Goal: Task Accomplishment & Management: Complete application form

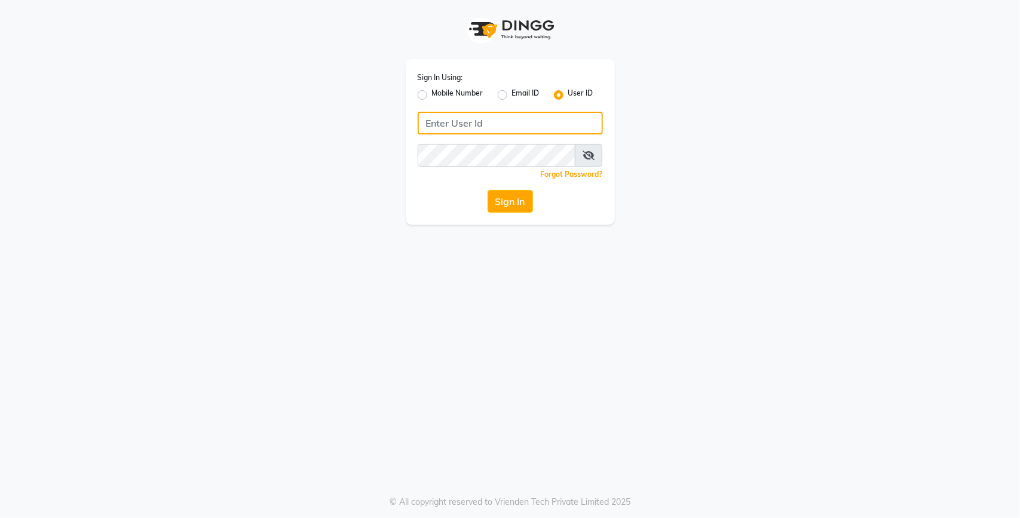
click at [467, 126] on input "Username" at bounding box center [510, 123] width 185 height 23
type input "lit"
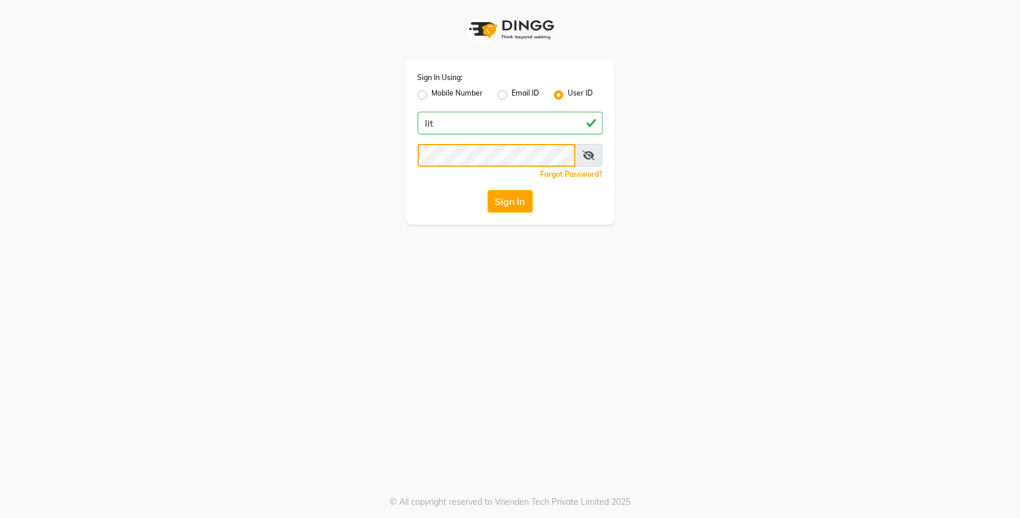
click at [488, 190] on button "Sign In" at bounding box center [510, 201] width 45 height 23
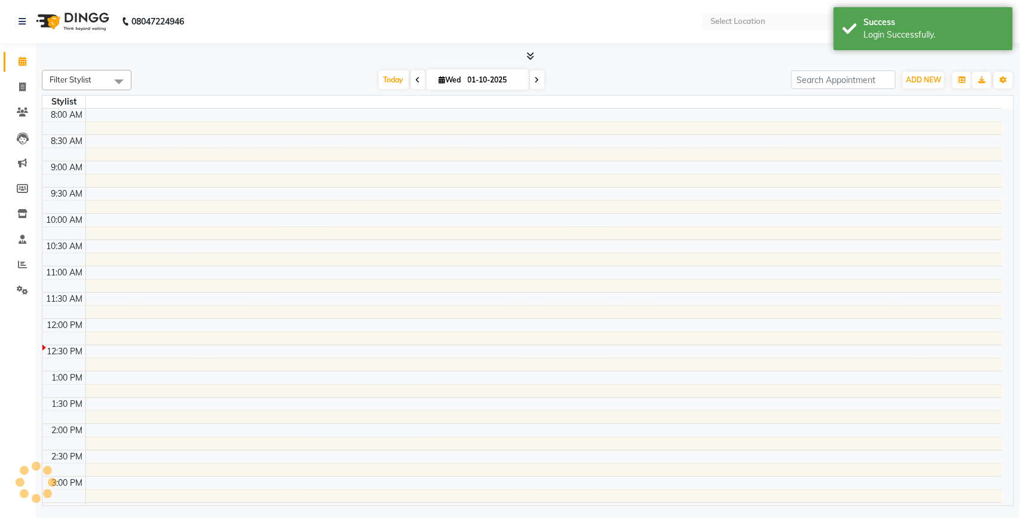
select select "en"
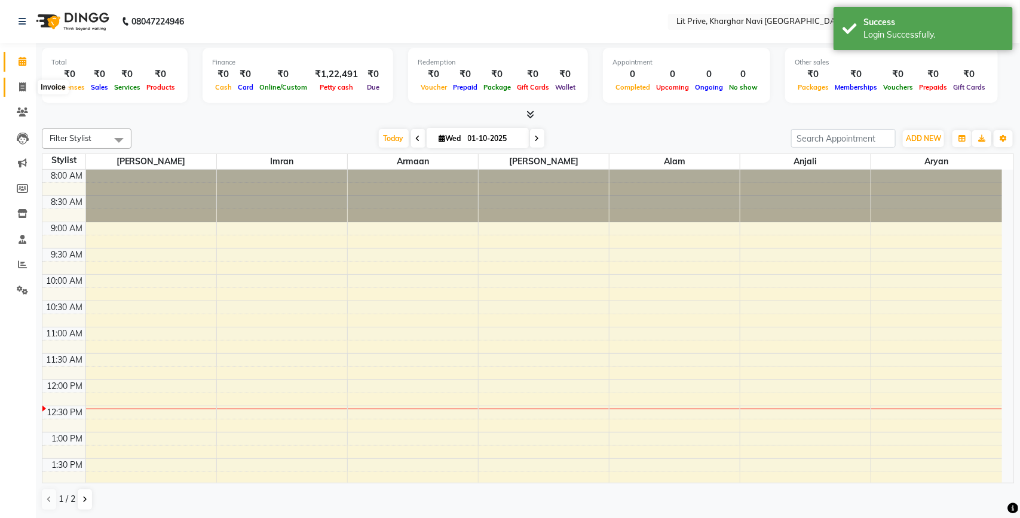
click at [24, 85] on icon at bounding box center [22, 86] width 7 height 9
select select "service"
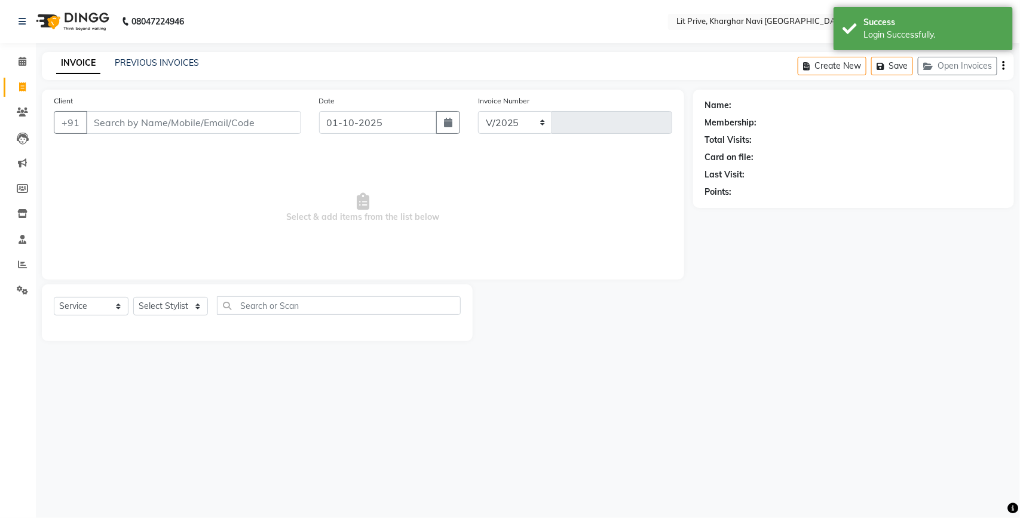
select select "5625"
type input "1882"
click at [188, 305] on select "Select Stylist [PERSON_NAME] [PERSON_NAME] [PERSON_NAME] [PERSON_NAME] [PERSON_…" at bounding box center [170, 306] width 75 height 19
select select "89134"
click at [133, 297] on select "Select Stylist [PERSON_NAME] [PERSON_NAME] [PERSON_NAME] [PERSON_NAME] [PERSON_…" at bounding box center [170, 306] width 75 height 19
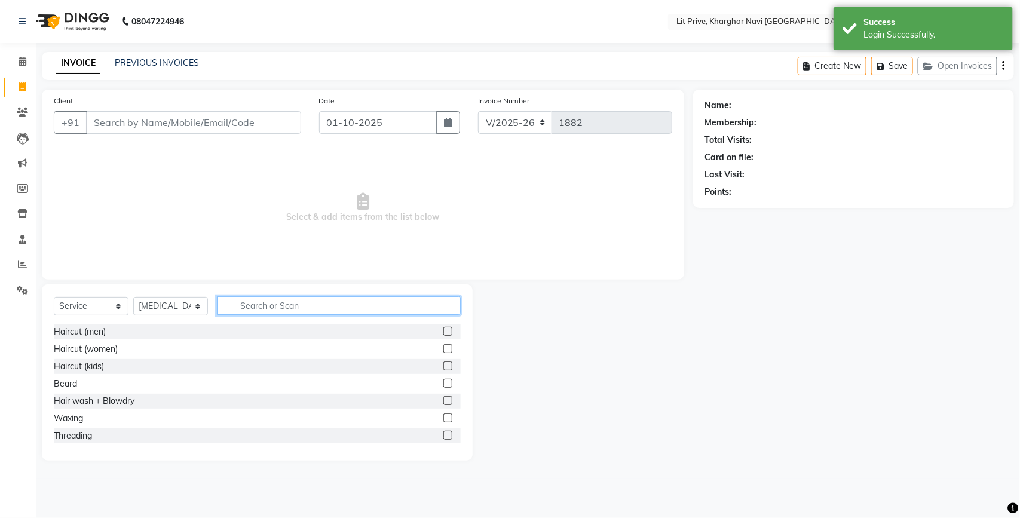
click at [264, 311] on input "text" at bounding box center [339, 305] width 244 height 19
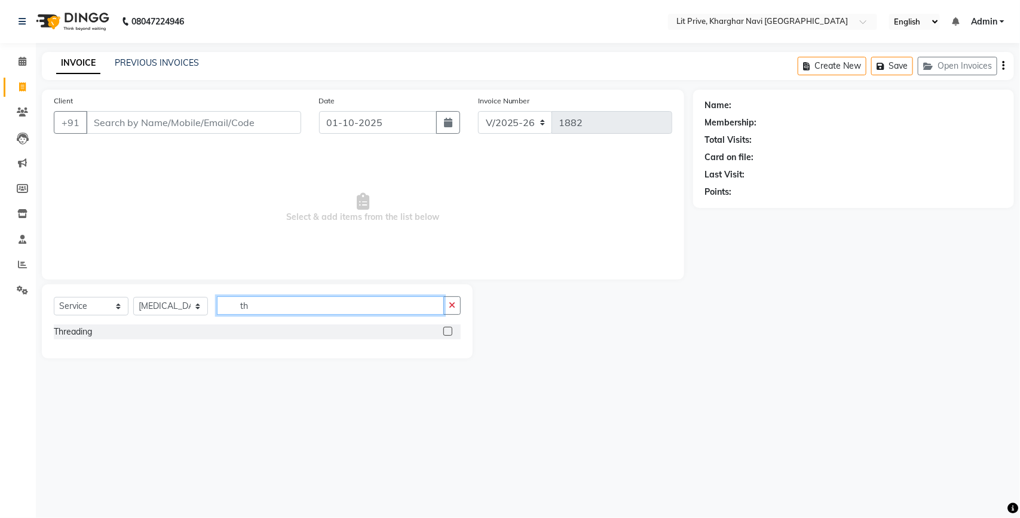
type input "th"
click at [447, 333] on label at bounding box center [448, 331] width 9 height 9
click at [447, 333] on input "checkbox" at bounding box center [448, 332] width 8 height 8
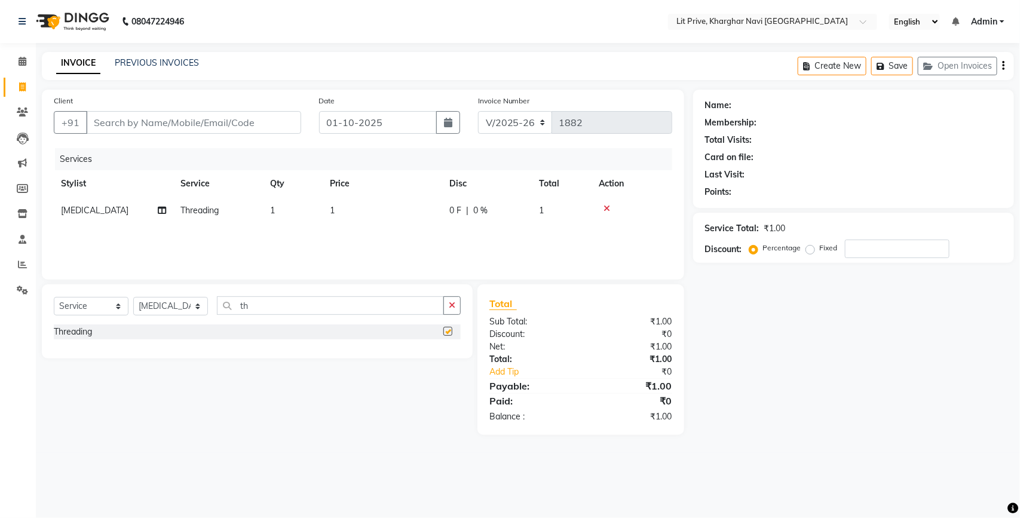
checkbox input "false"
click at [169, 297] on select "Select Stylist [PERSON_NAME] [PERSON_NAME] [PERSON_NAME] [PERSON_NAME] [PERSON_…" at bounding box center [170, 306] width 75 height 19
select select "38245"
click at [133, 297] on select "Select Stylist [PERSON_NAME] [PERSON_NAME] [PERSON_NAME] [PERSON_NAME] [PERSON_…" at bounding box center [170, 306] width 75 height 19
click at [444, 330] on label at bounding box center [448, 331] width 9 height 9
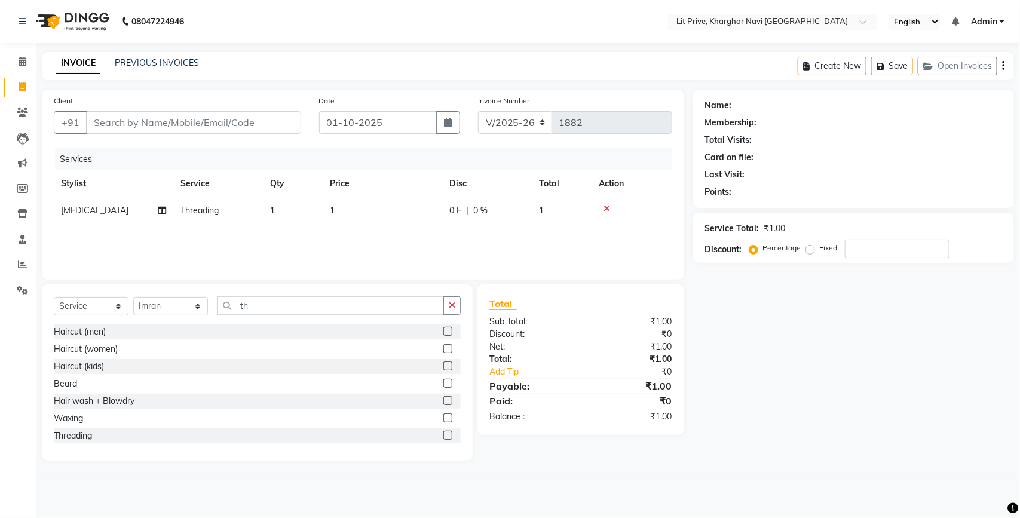
click at [444, 330] on input "checkbox" at bounding box center [448, 332] width 8 height 8
checkbox input "false"
click at [183, 309] on select "Select Stylist [PERSON_NAME] [PERSON_NAME] [PERSON_NAME] [PERSON_NAME] [PERSON_…" at bounding box center [170, 306] width 75 height 19
select select "65621"
click at [133, 301] on select "Select Stylist [PERSON_NAME] [PERSON_NAME] [PERSON_NAME] [PERSON_NAME] [PERSON_…" at bounding box center [170, 306] width 75 height 19
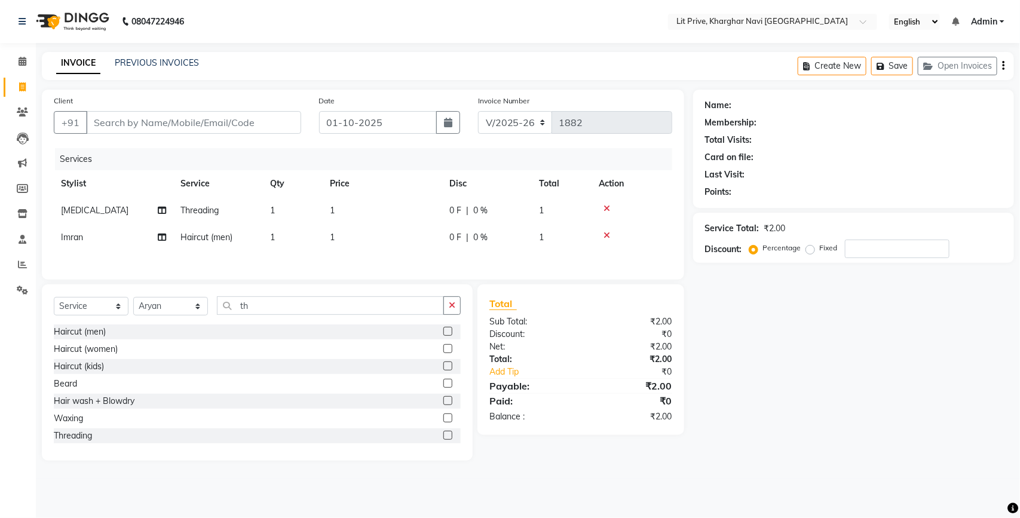
click at [444, 335] on label at bounding box center [448, 331] width 9 height 9
click at [444, 335] on input "checkbox" at bounding box center [448, 332] width 8 height 8
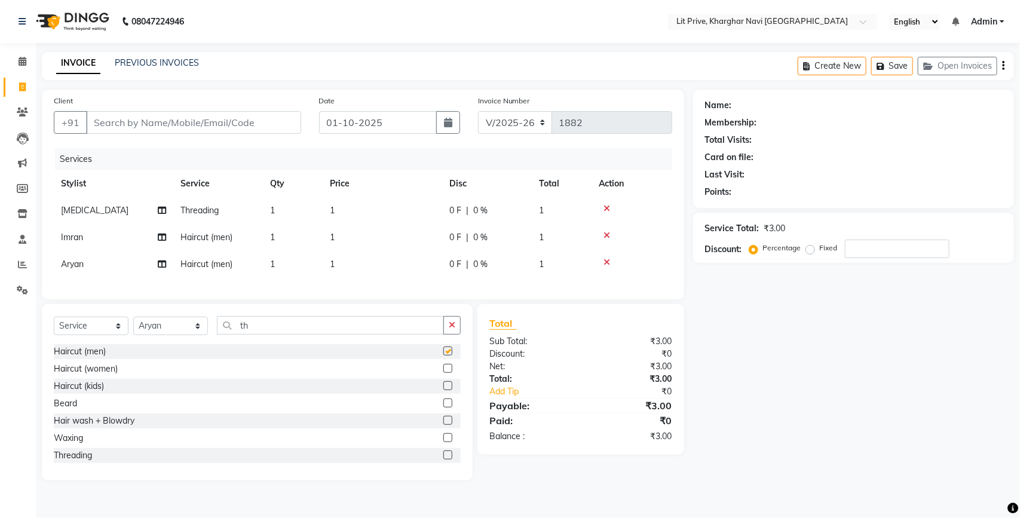
checkbox input "false"
click at [182, 329] on select "Select Stylist [PERSON_NAME] [PERSON_NAME] [PERSON_NAME] [PERSON_NAME] [PERSON_…" at bounding box center [170, 326] width 75 height 19
select select "88462"
click at [133, 328] on select "Select Stylist [PERSON_NAME] [PERSON_NAME] [PERSON_NAME] [PERSON_NAME] [PERSON_…" at bounding box center [170, 326] width 75 height 19
click at [444, 356] on label at bounding box center [448, 351] width 9 height 9
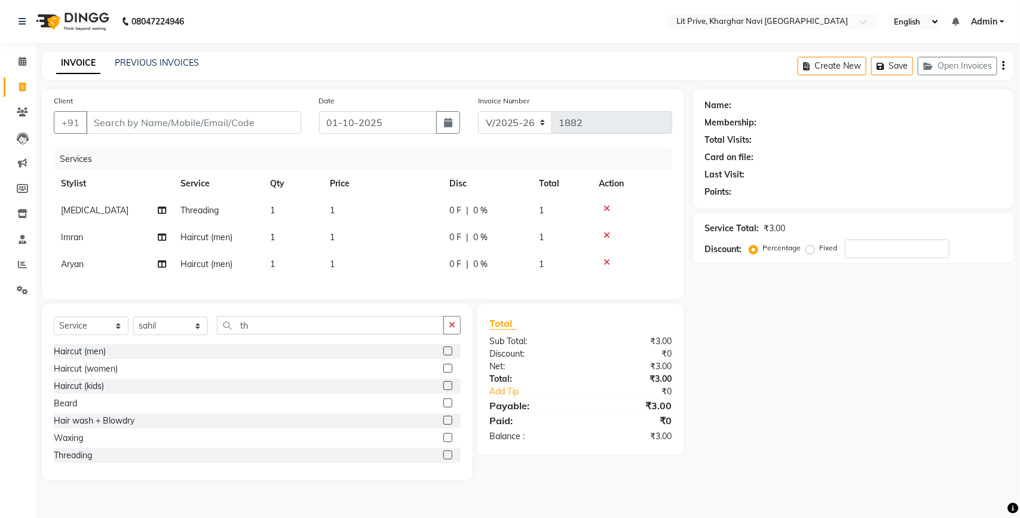
click at [444, 356] on input "checkbox" at bounding box center [448, 352] width 8 height 8
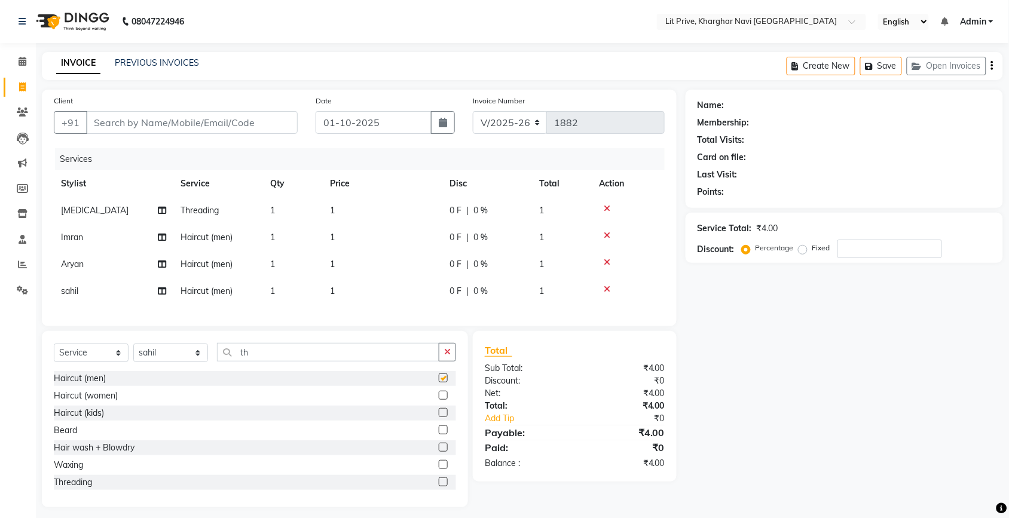
checkbox input "false"
click at [151, 362] on select "Select Stylist [PERSON_NAME] [PERSON_NAME] [PERSON_NAME] [PERSON_NAME] [PERSON_…" at bounding box center [170, 353] width 75 height 19
select select "38391"
click at [133, 354] on select "Select Stylist [PERSON_NAME] [PERSON_NAME] [PERSON_NAME] [PERSON_NAME] [PERSON_…" at bounding box center [170, 353] width 75 height 19
click at [439, 383] on label at bounding box center [443, 378] width 9 height 9
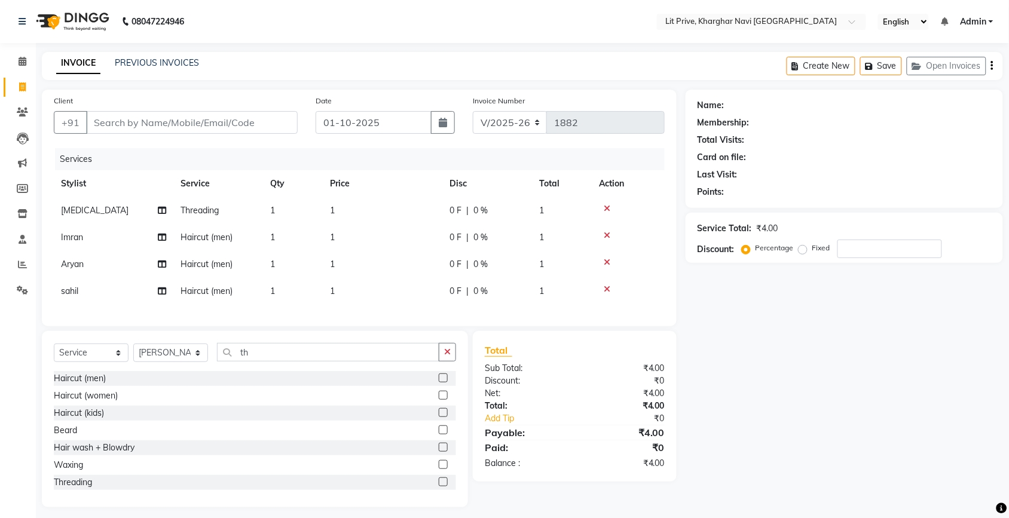
click at [439, 383] on input "checkbox" at bounding box center [443, 379] width 8 height 8
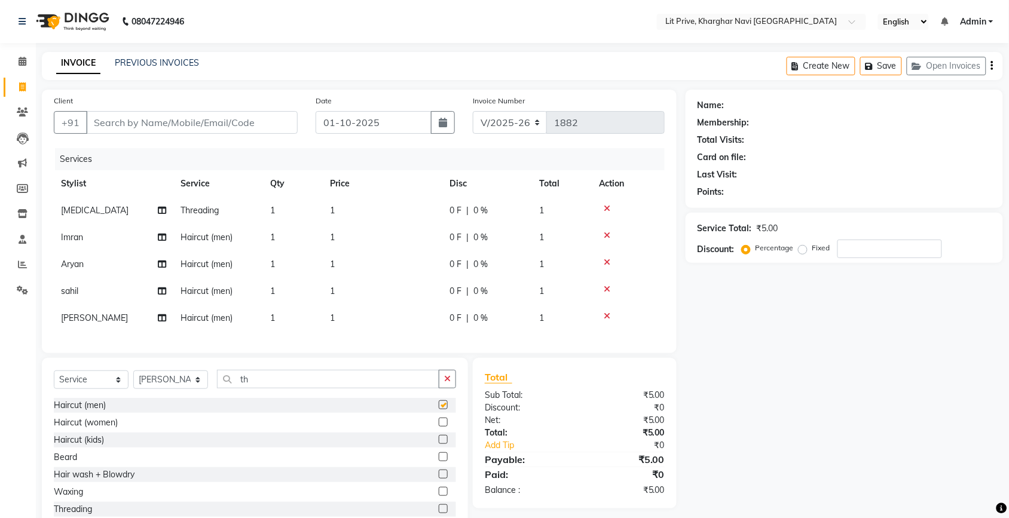
checkbox input "false"
click at [403, 295] on td "1" at bounding box center [383, 291] width 120 height 27
select select "88462"
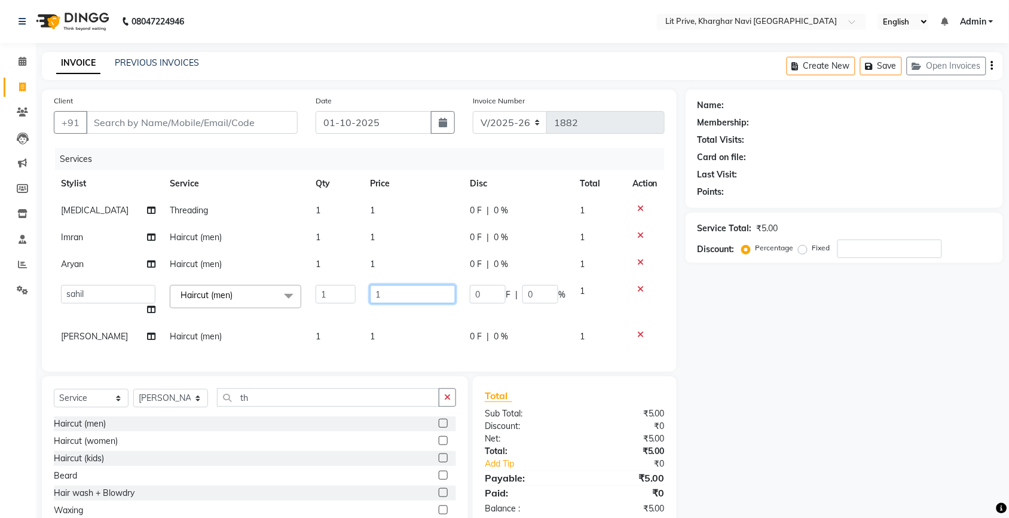
click at [403, 295] on input "1" at bounding box center [412, 294] width 85 height 19
type input "100"
click at [410, 246] on td "1" at bounding box center [413, 237] width 100 height 27
select select "38245"
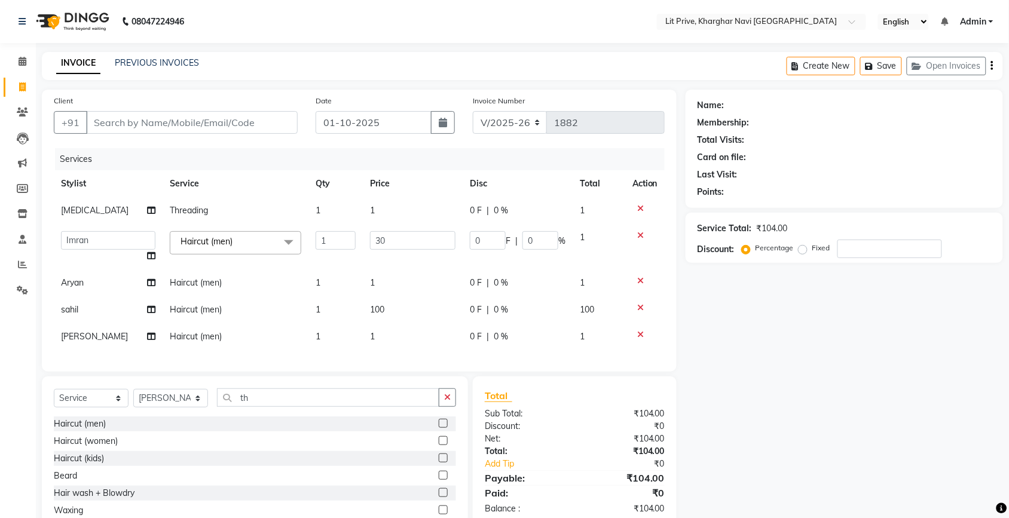
type input "300"
click at [177, 414] on div "Select Service Product Membership Package Voucher Prepaid Gift Card Select Styl…" at bounding box center [255, 465] width 426 height 176
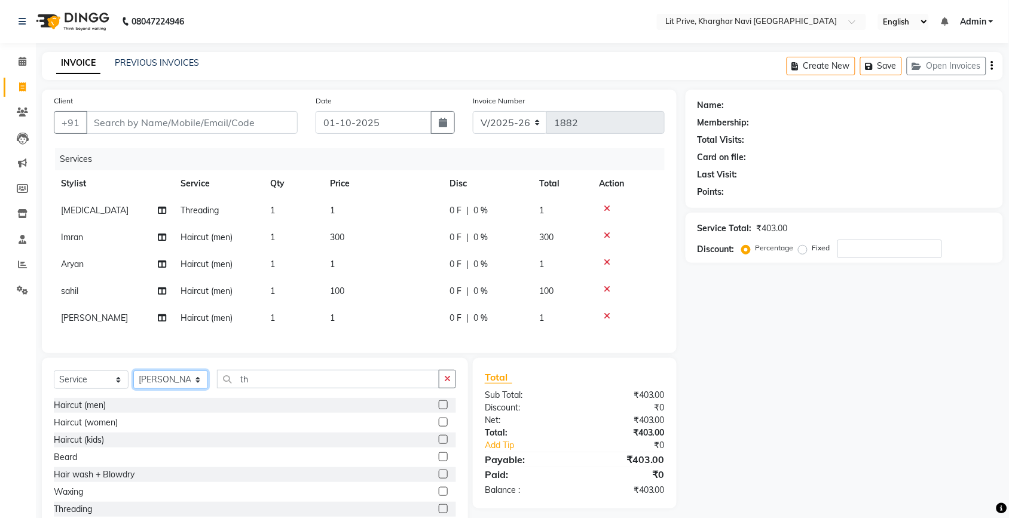
select select "83138"
click at [133, 381] on select "Select Stylist [PERSON_NAME] [PERSON_NAME] [PERSON_NAME] [PERSON_NAME] [PERSON_…" at bounding box center [170, 380] width 75 height 19
click at [439, 444] on label at bounding box center [443, 439] width 9 height 9
click at [439, 444] on input "checkbox" at bounding box center [443, 440] width 8 height 8
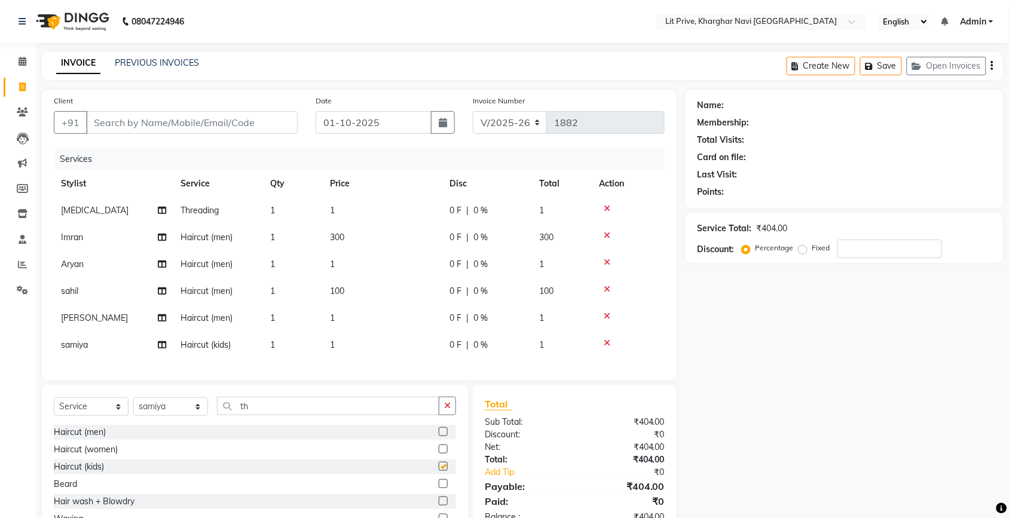
checkbox input "false"
click at [408, 353] on td "1" at bounding box center [383, 345] width 120 height 27
select select "83138"
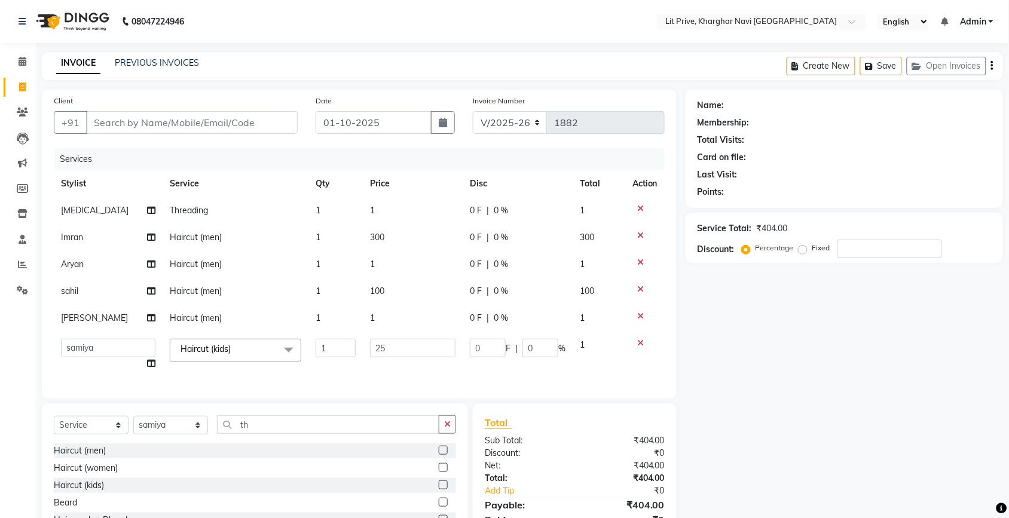
type input "250"
click at [802, 314] on div "Name: Membership: Total Visits: Card on file: Last Visit: Points: Service Total…" at bounding box center [849, 335] width 326 height 490
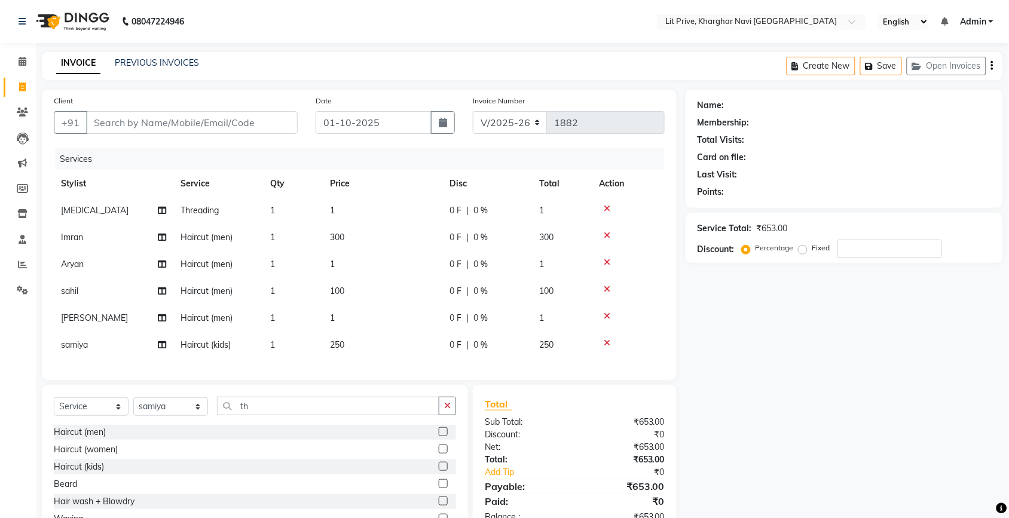
click at [409, 264] on td "1" at bounding box center [383, 264] width 120 height 27
select select "65621"
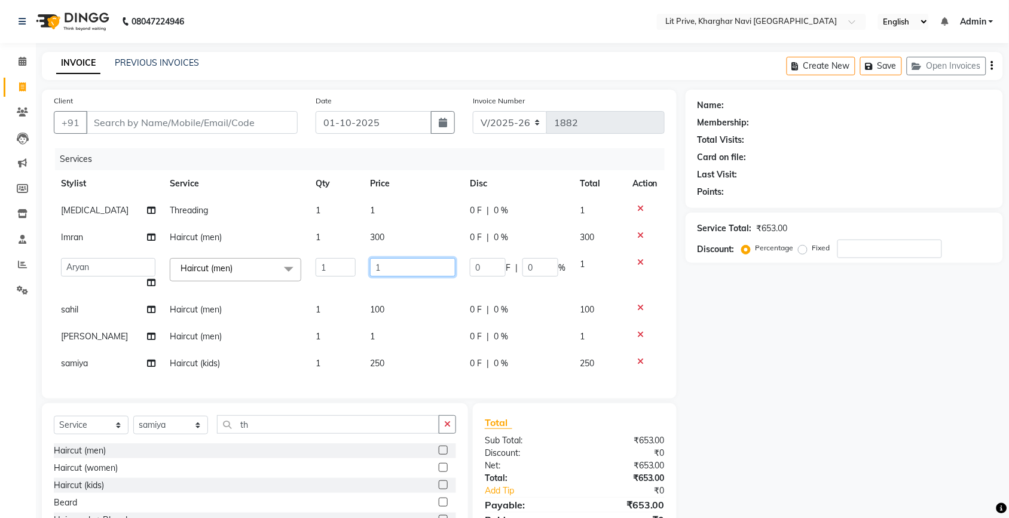
click at [409, 264] on input "1" at bounding box center [412, 267] width 85 height 19
type input "250"
click at [748, 380] on div "Name: Membership: Total Visits: Card on file: Last Visit: Points: Service Total…" at bounding box center [849, 335] width 326 height 490
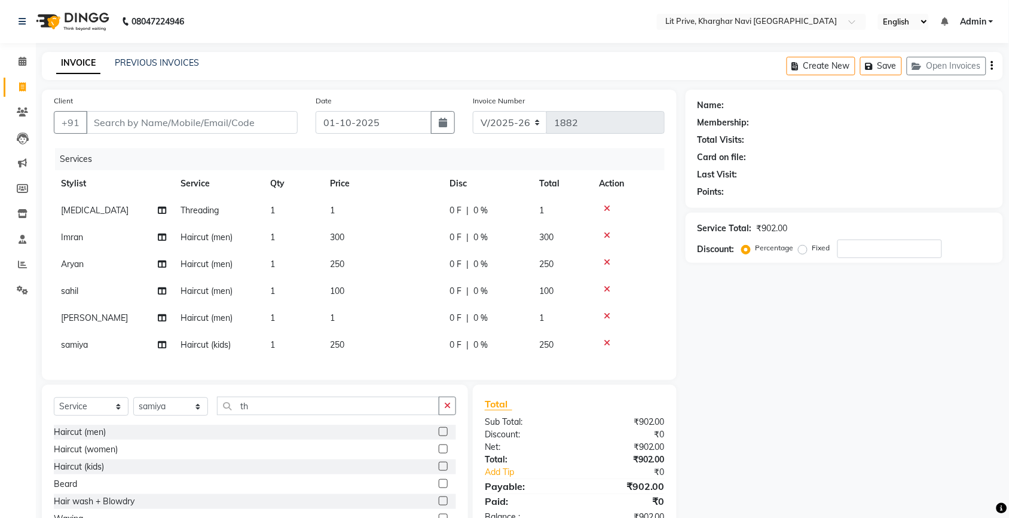
click at [381, 319] on td "1" at bounding box center [383, 318] width 120 height 27
select select "38391"
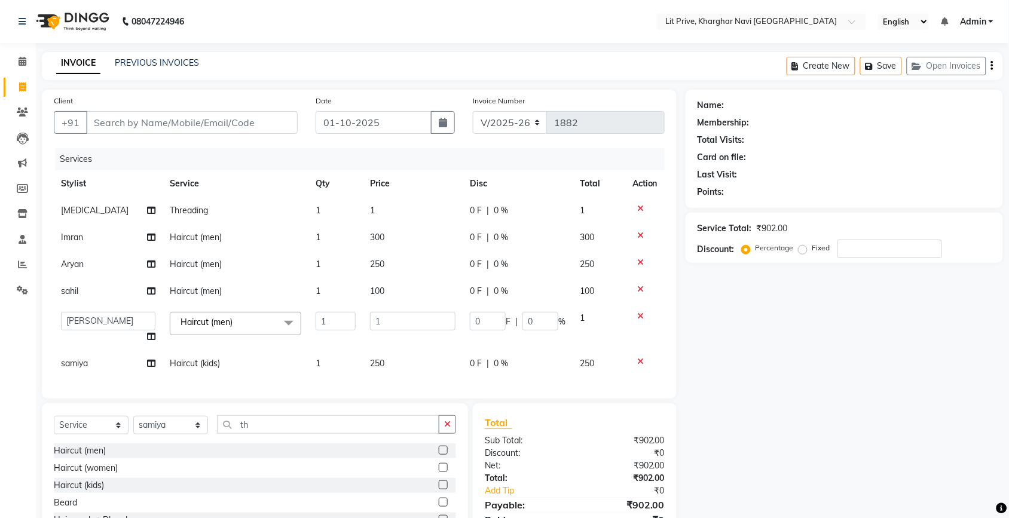
click at [381, 319] on input "1" at bounding box center [412, 321] width 85 height 19
type input "5"
type input "250"
click at [782, 339] on div "Name: Membership: Total Visits: Card on file: Last Visit: Points: Service Total…" at bounding box center [849, 335] width 326 height 490
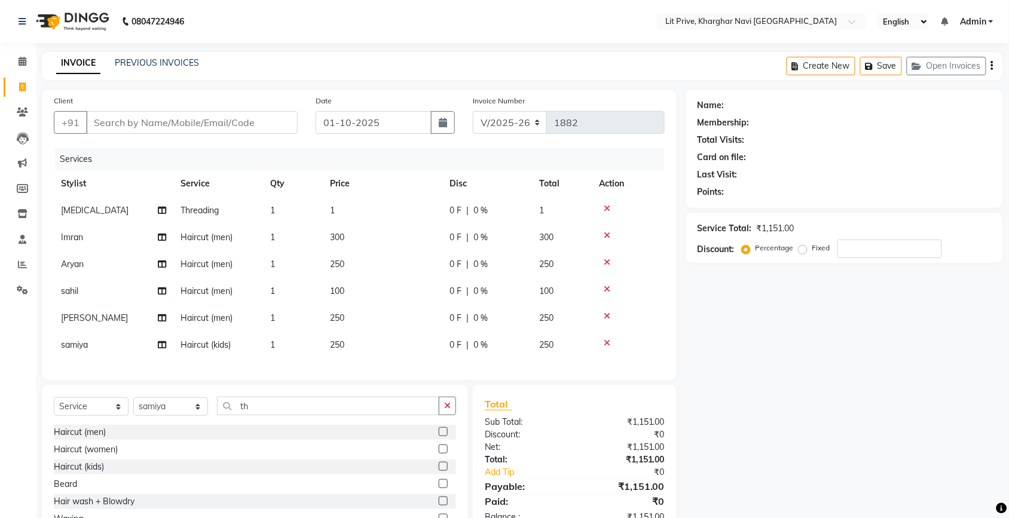
click at [396, 235] on td "300" at bounding box center [383, 237] width 120 height 27
select select "38245"
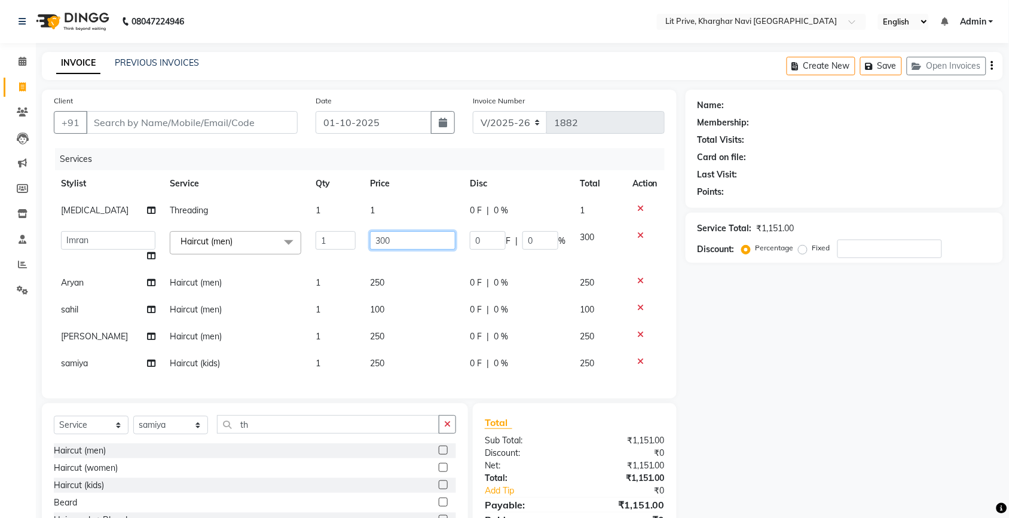
click at [396, 235] on input "300" at bounding box center [412, 240] width 85 height 19
type input "3"
type input "650"
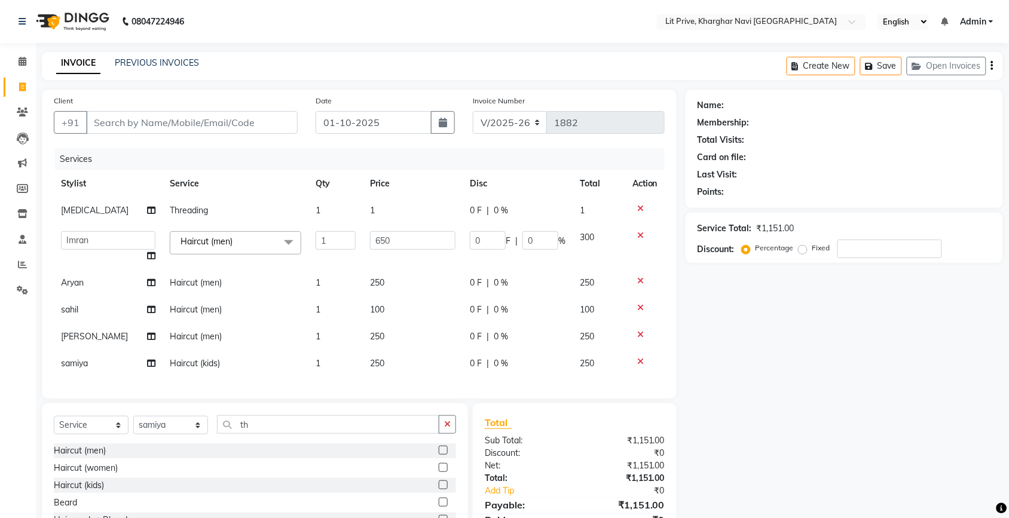
click at [430, 201] on td "1" at bounding box center [413, 210] width 100 height 27
select select "89134"
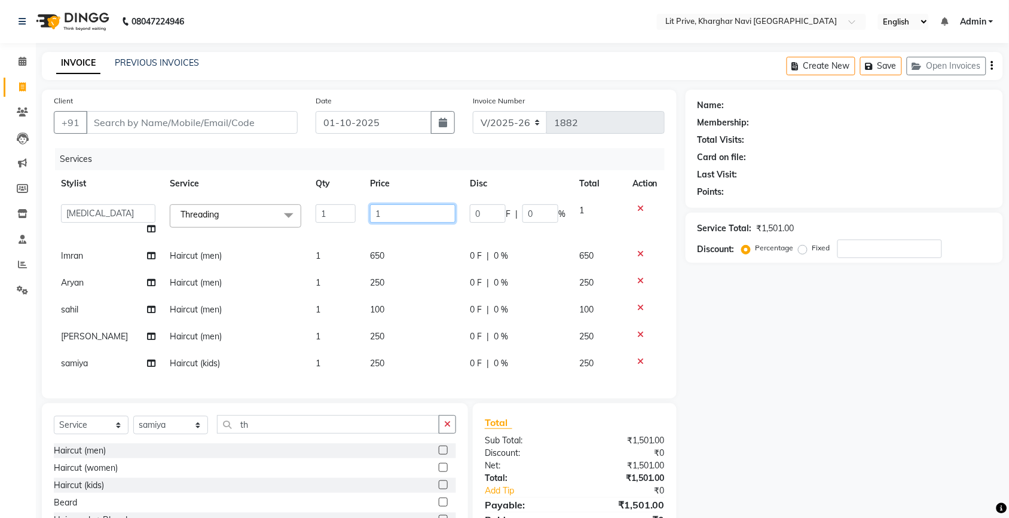
click at [429, 216] on input "1" at bounding box center [412, 213] width 85 height 19
type input "90"
click at [132, 124] on input "Client" at bounding box center [192, 122] width 212 height 23
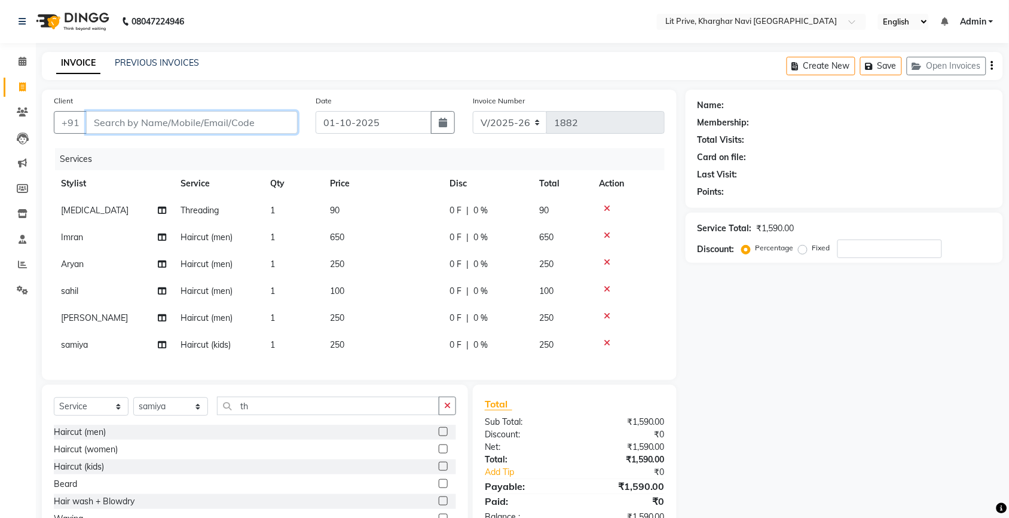
click at [132, 124] on input "Client" at bounding box center [192, 122] width 212 height 23
type input "l"
type input "0"
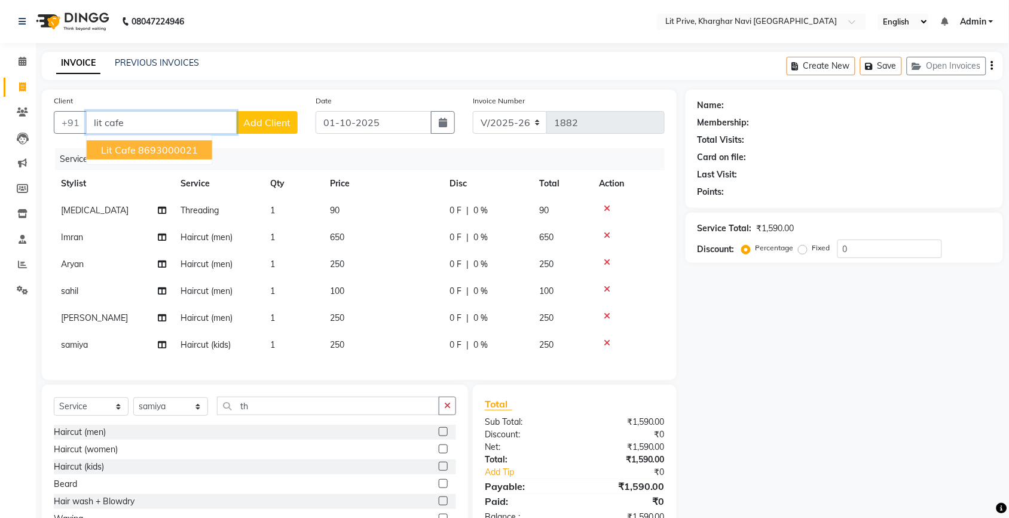
click at [133, 148] on span "Lit Cafe" at bounding box center [118, 150] width 35 height 12
type input "8693000021"
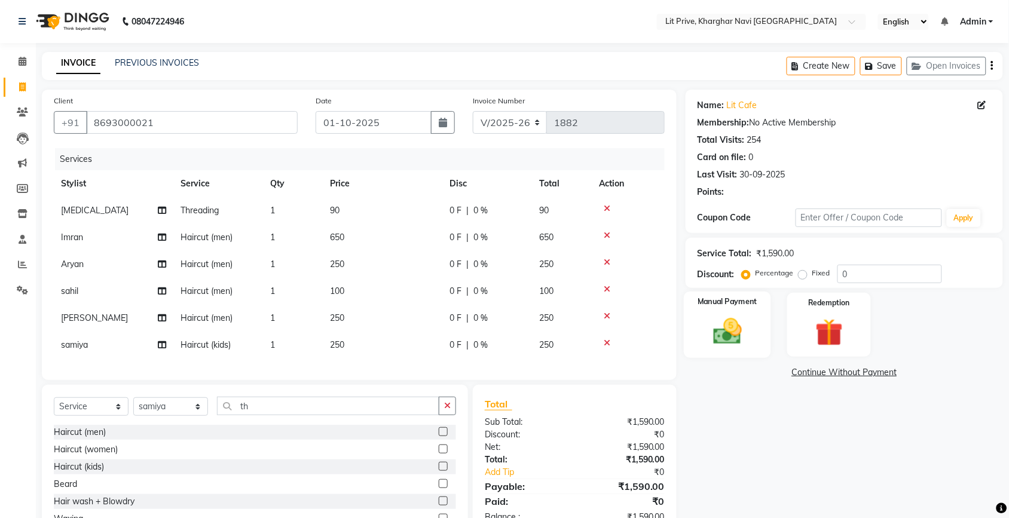
click at [715, 329] on img at bounding box center [727, 331] width 47 height 33
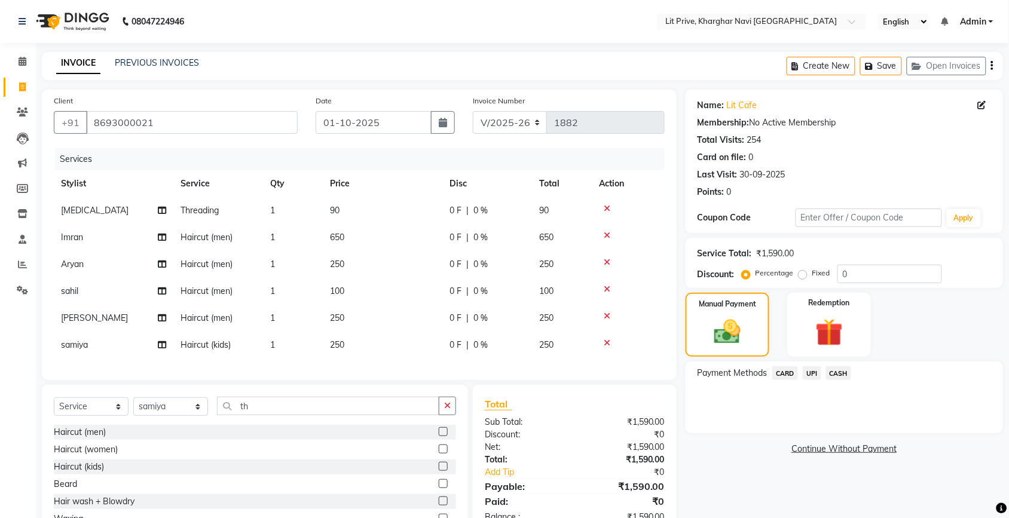
click at [817, 374] on span "UPI" at bounding box center [812, 373] width 19 height 14
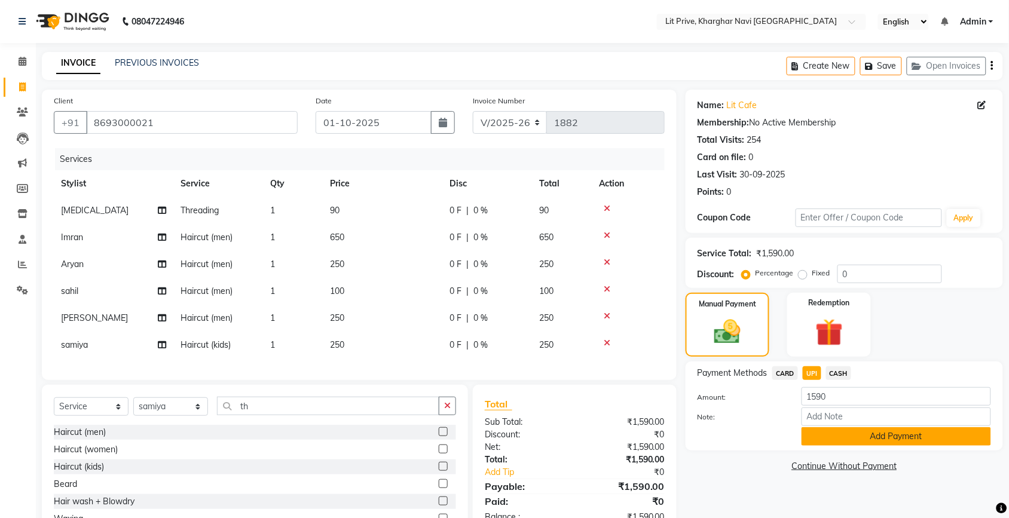
click at [828, 438] on button "Add Payment" at bounding box center [896, 436] width 189 height 19
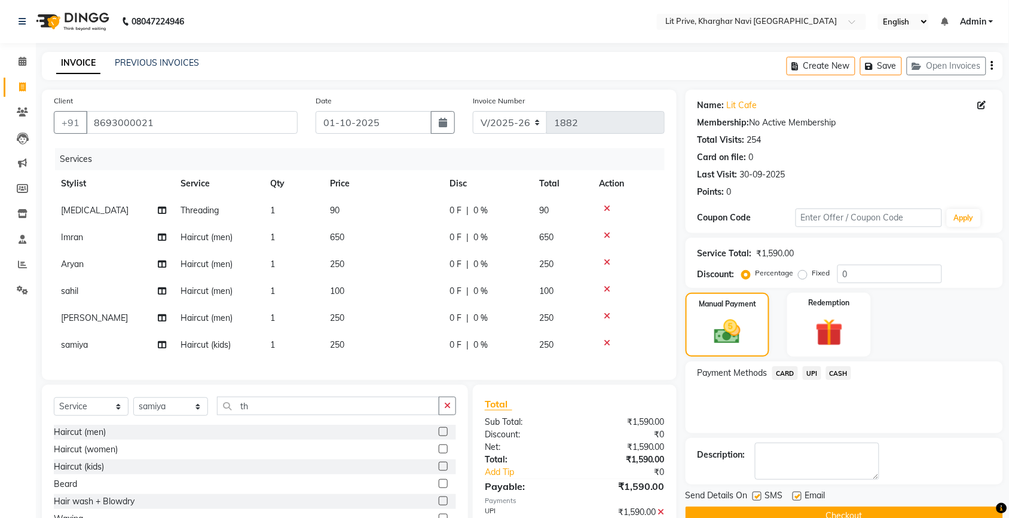
click at [793, 504] on div at bounding box center [797, 498] width 8 height 13
click at [799, 496] on label at bounding box center [797, 496] width 9 height 9
click at [799, 496] on input "checkbox" at bounding box center [797, 497] width 8 height 8
checkbox input "false"
click at [757, 498] on label at bounding box center [757, 496] width 9 height 9
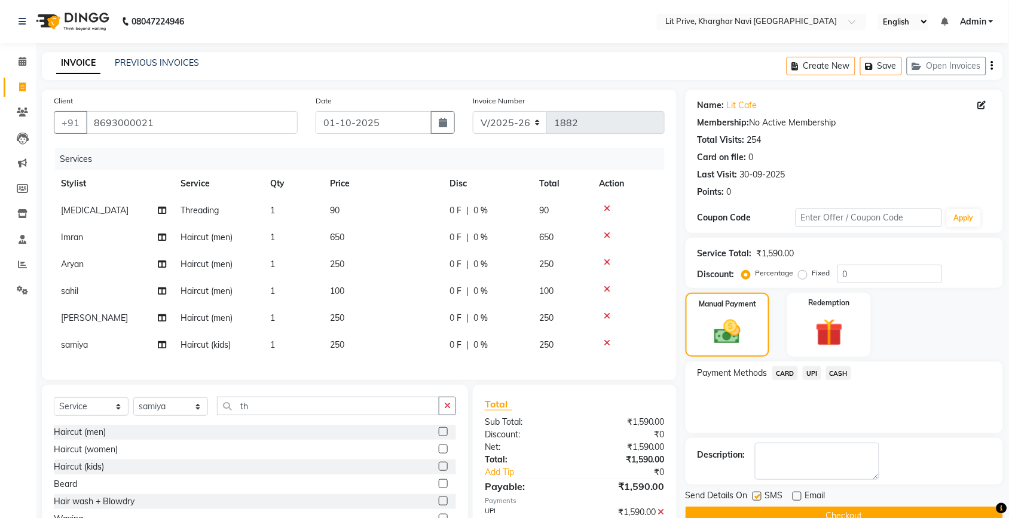
click at [757, 498] on input "checkbox" at bounding box center [757, 497] width 8 height 8
checkbox input "false"
click at [759, 509] on button "Checkout" at bounding box center [844, 516] width 317 height 19
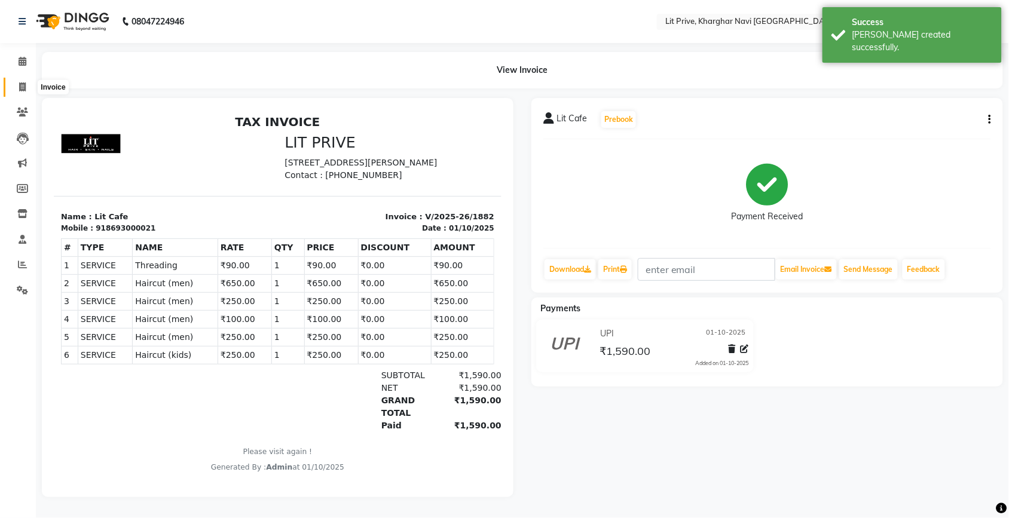
click at [19, 90] on icon at bounding box center [22, 86] width 7 height 9
select select "service"
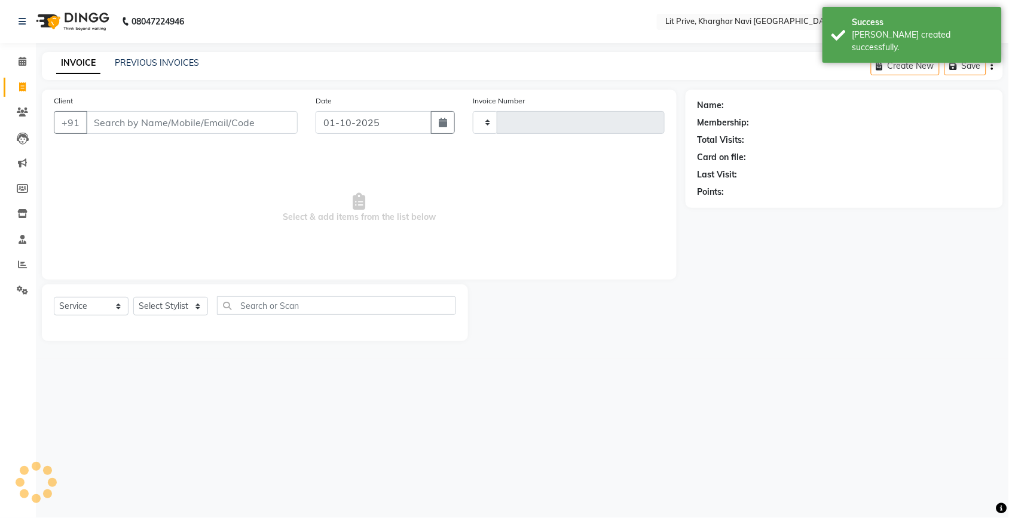
type input "1883"
select select "5625"
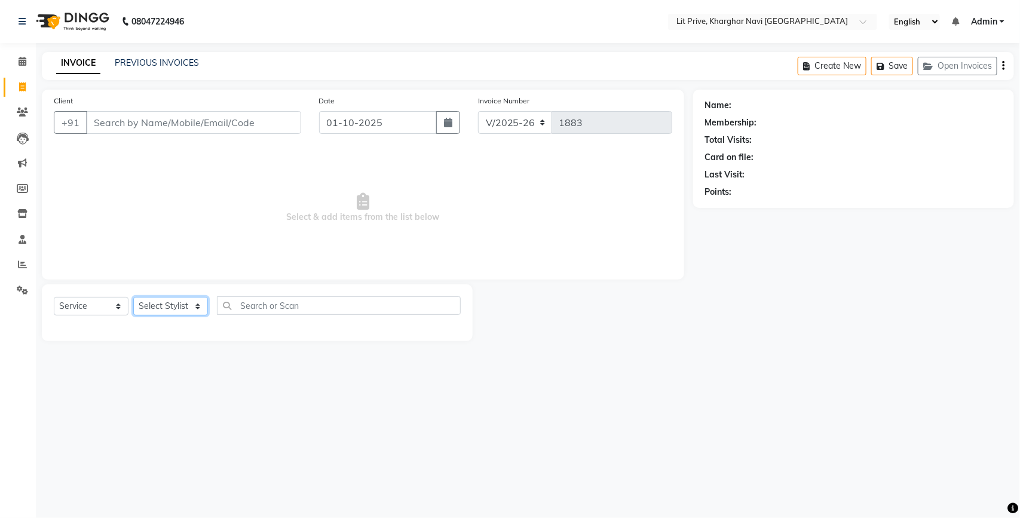
click at [165, 303] on select "Select Stylist [PERSON_NAME] [PERSON_NAME] [PERSON_NAME] [PERSON_NAME] [PERSON_…" at bounding box center [170, 306] width 75 height 19
select select "65621"
click at [133, 297] on select "Select Stylist [PERSON_NAME] [PERSON_NAME] [PERSON_NAME] [PERSON_NAME] [PERSON_…" at bounding box center [170, 306] width 75 height 19
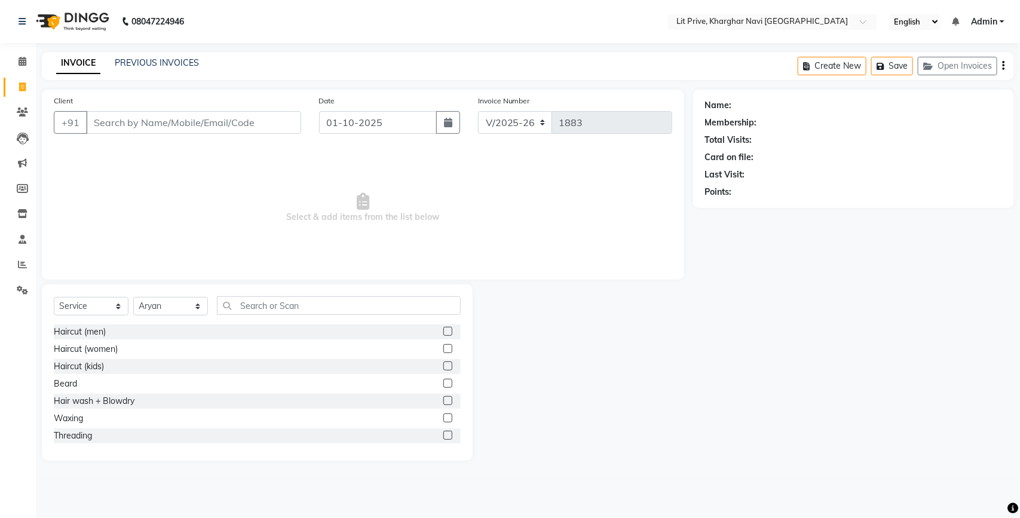
click at [444, 329] on label at bounding box center [448, 331] width 9 height 9
click at [444, 329] on input "checkbox" at bounding box center [448, 332] width 8 height 8
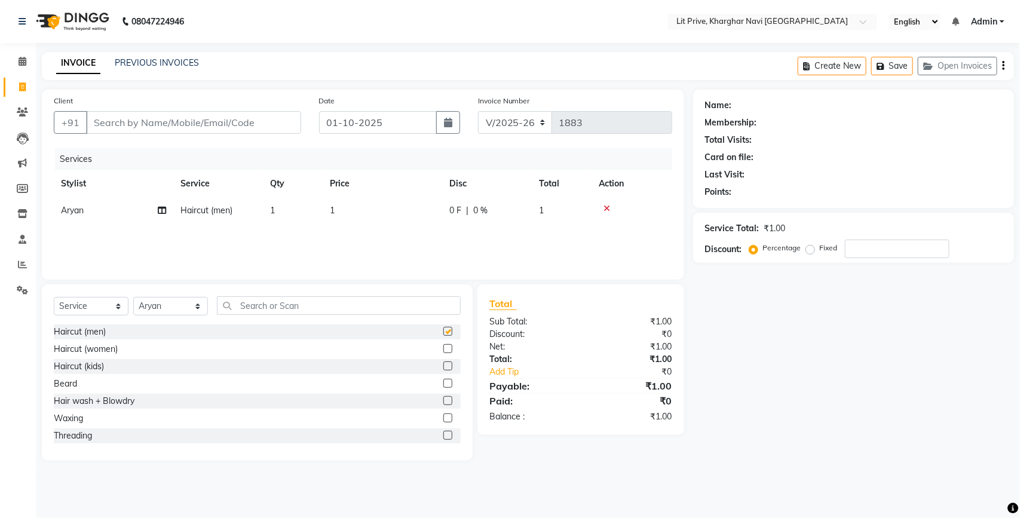
checkbox input "false"
click at [408, 215] on td "1" at bounding box center [383, 210] width 120 height 27
select select "65621"
type input "350"
click at [838, 383] on div "Name: Membership: Total Visits: Card on file: Last Visit: Points: Service Total…" at bounding box center [858, 275] width 330 height 371
